Goal: Entertainment & Leisure: Browse casually

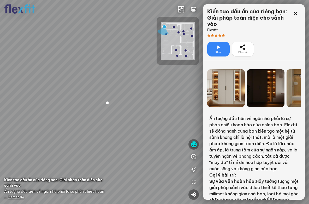
scroll to position [78, 0]
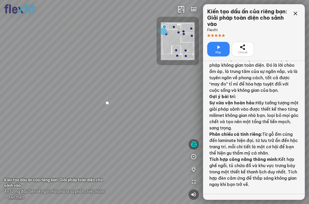
click at [154, 124] on div at bounding box center [154, 102] width 309 height 204
click at [290, 9] on div at bounding box center [295, 23] width 10 height 31
click at [292, 11] on div at bounding box center [295, 13] width 10 height 10
